Goal: Transaction & Acquisition: Download file/media

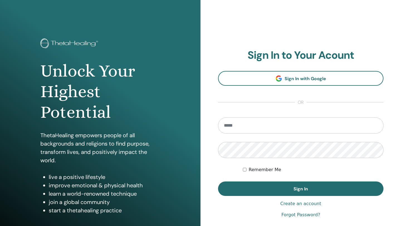
type input "**********"
click at [255, 128] on input "**********" at bounding box center [300, 126] width 165 height 16
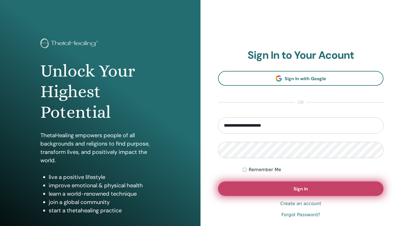
click at [292, 189] on button "Sign In" at bounding box center [300, 189] width 165 height 14
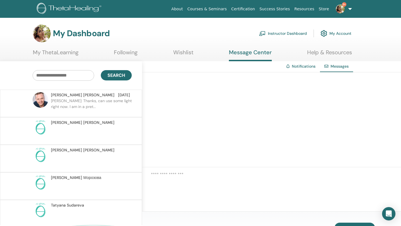
click at [100, 107] on p "Thomas: Thanks, can use some light right now. I am in a pret..." at bounding box center [91, 106] width 81 height 17
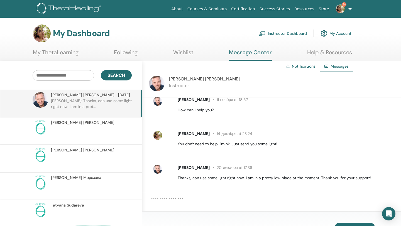
scroll to position [80, 0]
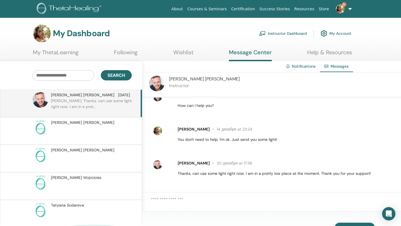
click at [99, 98] on p "Thomas: Thanks, can use some light right now. I am in a pret..." at bounding box center [91, 106] width 81 height 17
click at [95, 130] on p at bounding box center [91, 134] width 81 height 17
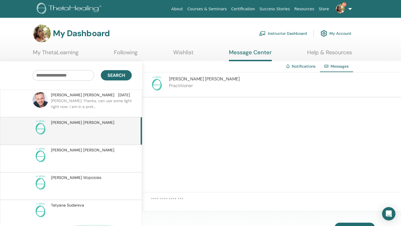
click at [98, 104] on p "Thomas: Thanks, can use some light right now. I am in a pret..." at bounding box center [91, 106] width 81 height 17
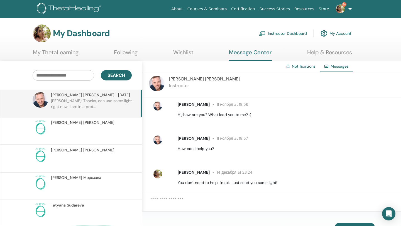
scroll to position [80, 0]
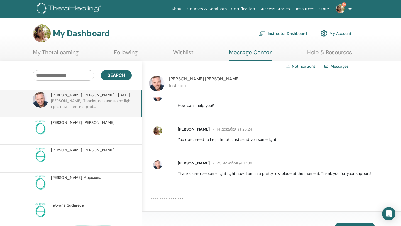
click at [350, 8] on link "9+" at bounding box center [343, 9] width 23 height 18
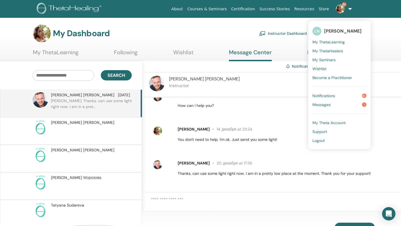
click at [326, 96] on span "Notifications" at bounding box center [324, 95] width 23 height 5
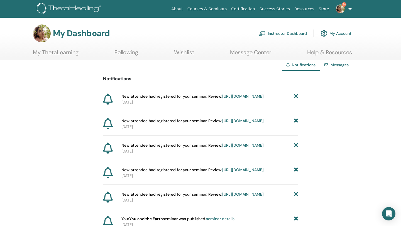
click at [293, 33] on link "Instructor Dashboard" at bounding box center [283, 33] width 48 height 12
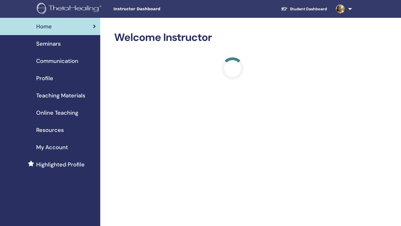
click at [54, 43] on span "Seminars" at bounding box center [48, 44] width 25 height 8
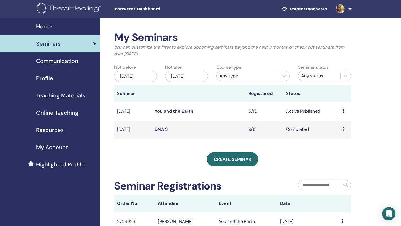
click at [180, 109] on link "You and the Earth" at bounding box center [174, 111] width 39 height 6
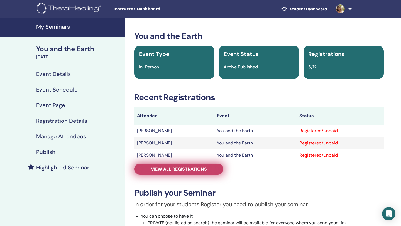
click at [179, 168] on span "View all registrations" at bounding box center [179, 169] width 56 height 6
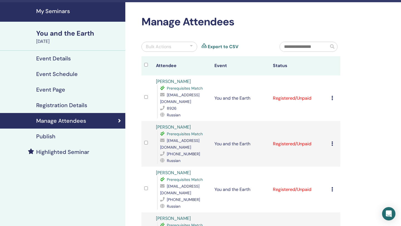
scroll to position [15, 0]
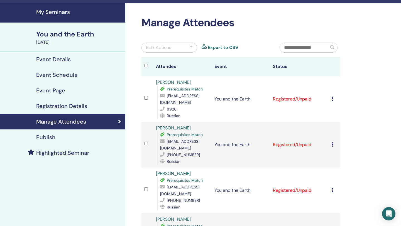
click at [332, 98] on icon at bounding box center [333, 99] width 2 height 4
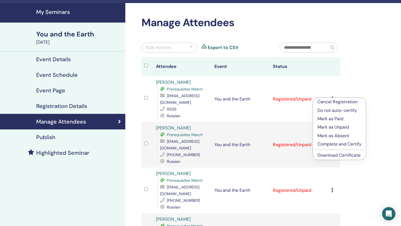
click at [330, 156] on link "Download Certificate" at bounding box center [339, 155] width 43 height 6
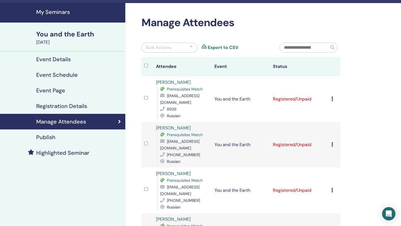
click at [332, 142] on icon at bounding box center [333, 144] width 2 height 4
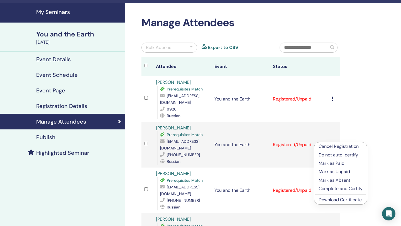
click at [327, 199] on link "Download Certificate" at bounding box center [340, 200] width 43 height 6
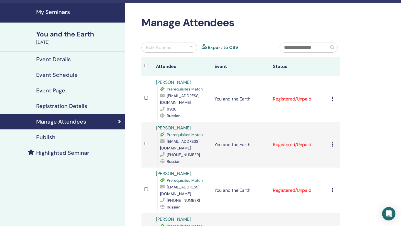
click at [332, 188] on icon at bounding box center [333, 190] width 2 height 4
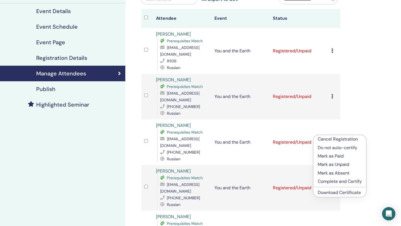
scroll to position [63, 0]
click at [330, 191] on link "Download Certificate" at bounding box center [339, 192] width 43 height 6
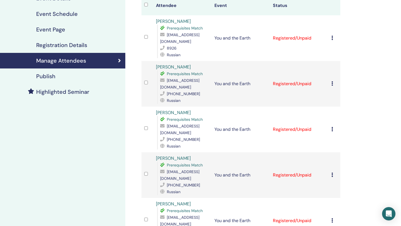
scroll to position [80, 0]
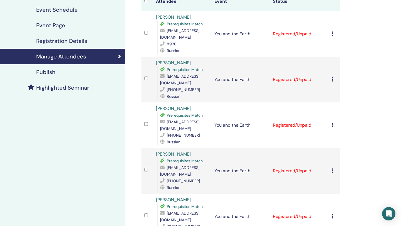
click at [332, 169] on icon at bounding box center [333, 171] width 2 height 4
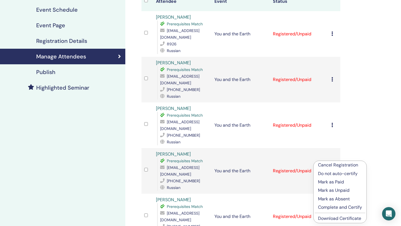
click at [327, 218] on link "Download Certificate" at bounding box center [339, 219] width 43 height 6
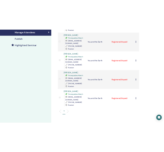
scroll to position [170, 0]
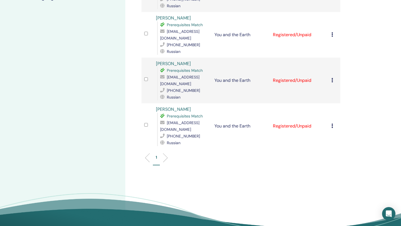
click at [333, 124] on icon at bounding box center [333, 126] width 2 height 4
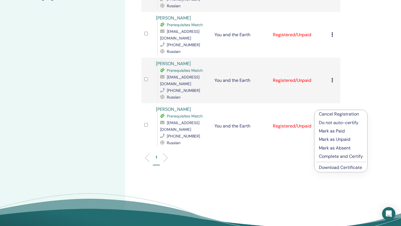
click at [331, 166] on link "Download Certificate" at bounding box center [340, 168] width 43 height 6
